Goal: Task Accomplishment & Management: Manage account settings

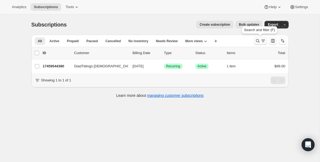
click at [256, 41] on icon "Search and filter results" at bounding box center [257, 40] width 5 height 5
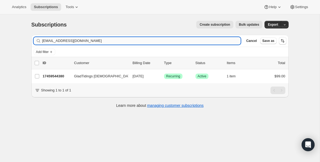
click at [135, 40] on input "[EMAIL_ADDRESS][DOMAIN_NAME]" at bounding box center [141, 41] width 199 height 8
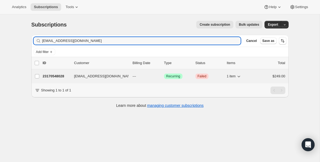
type input "[EMAIL_ADDRESS][DOMAIN_NAME]"
click at [57, 78] on p "23170548028" at bounding box center [56, 76] width 27 height 5
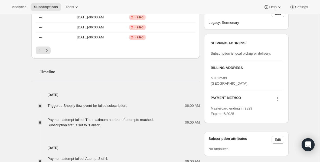
scroll to position [167, 0]
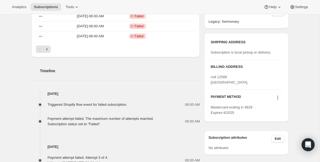
click at [278, 100] on icon at bounding box center [277, 97] width 5 height 5
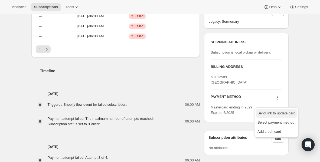
click at [274, 113] on span "Send link to update card" at bounding box center [277, 113] width 38 height 4
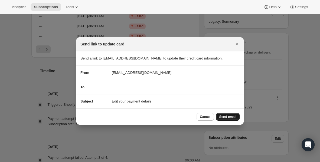
click at [226, 117] on span "Send email" at bounding box center [227, 117] width 17 height 4
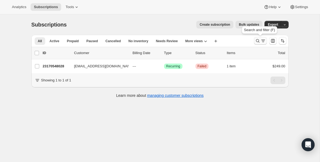
click at [257, 43] on icon "Search and filter results" at bounding box center [257, 40] width 5 height 5
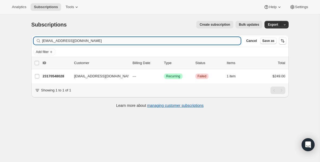
click at [130, 40] on input "[EMAIL_ADDRESS][DOMAIN_NAME]" at bounding box center [141, 41] width 199 height 8
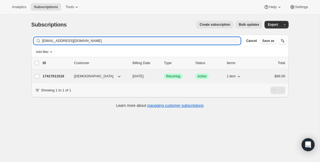
type input "[EMAIL_ADDRESS][DOMAIN_NAME]"
click at [55, 76] on p "17417011516" at bounding box center [56, 76] width 27 height 5
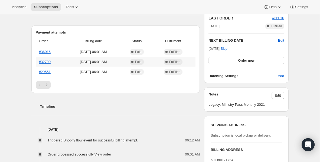
scroll to position [121, 0]
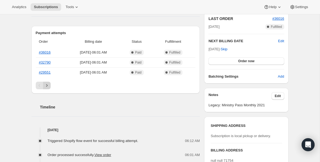
click at [50, 88] on button "Next" at bounding box center [47, 86] width 8 height 8
click at [49, 87] on icon "Next" at bounding box center [46, 85] width 5 height 5
click at [47, 86] on icon "Next" at bounding box center [46, 85] width 5 height 5
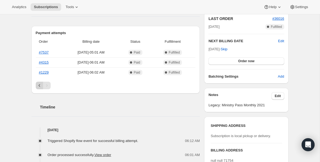
click at [39, 85] on icon "Previous" at bounding box center [39, 85] width 2 height 3
click at [39, 85] on icon "Previous" at bounding box center [39, 85] width 5 height 5
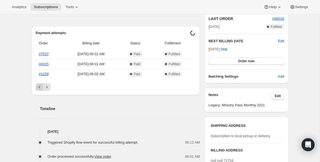
click at [39, 85] on icon "Previous" at bounding box center [39, 87] width 5 height 5
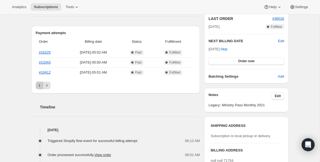
click at [39, 85] on icon "Previous" at bounding box center [39, 85] width 5 height 5
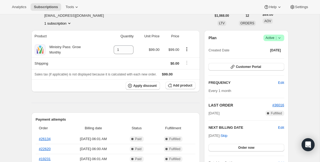
scroll to position [0, 0]
